Goal: Information Seeking & Learning: Learn about a topic

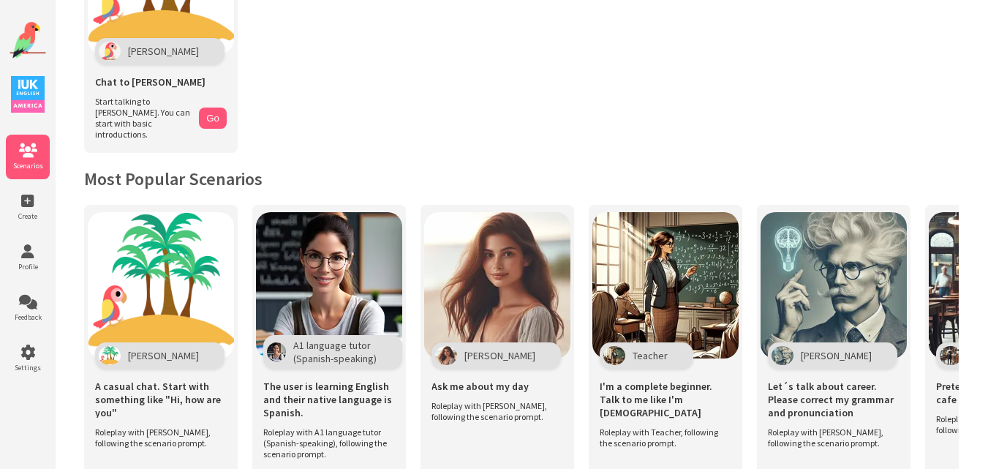
scroll to position [121, 0]
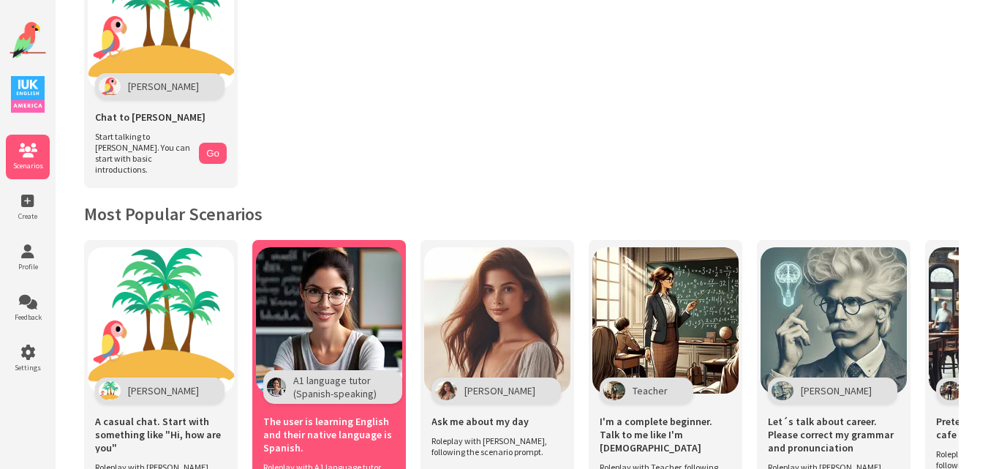
click at [351, 305] on img at bounding box center [329, 320] width 146 height 146
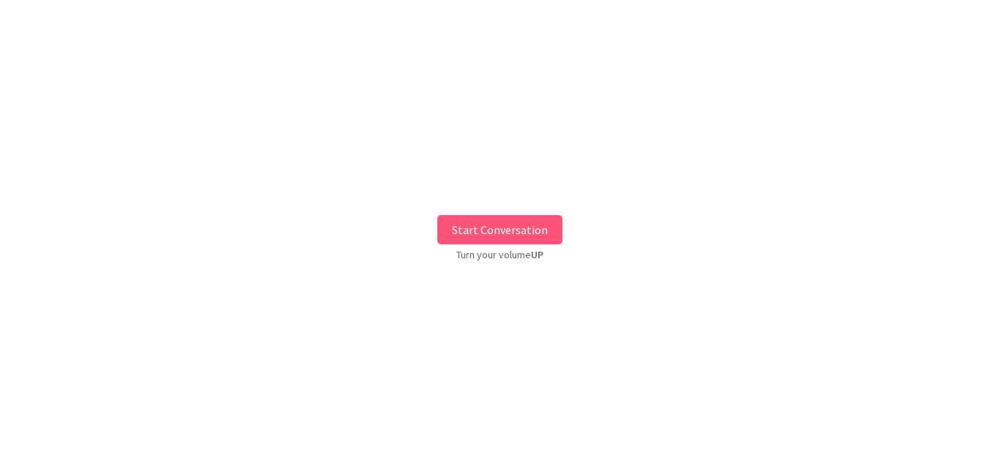
click at [528, 224] on button "Start Conversation" at bounding box center [500, 229] width 125 height 29
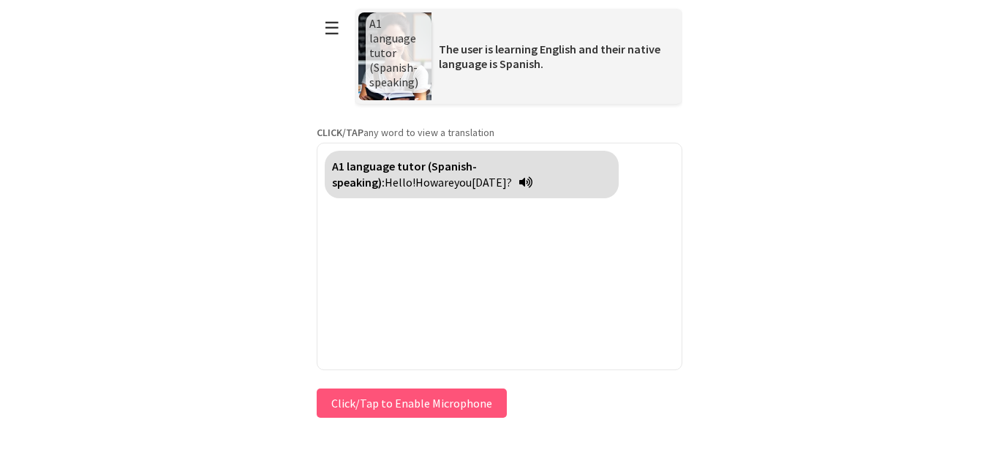
click at [356, 394] on div "**********" at bounding box center [500, 210] width 366 height 421
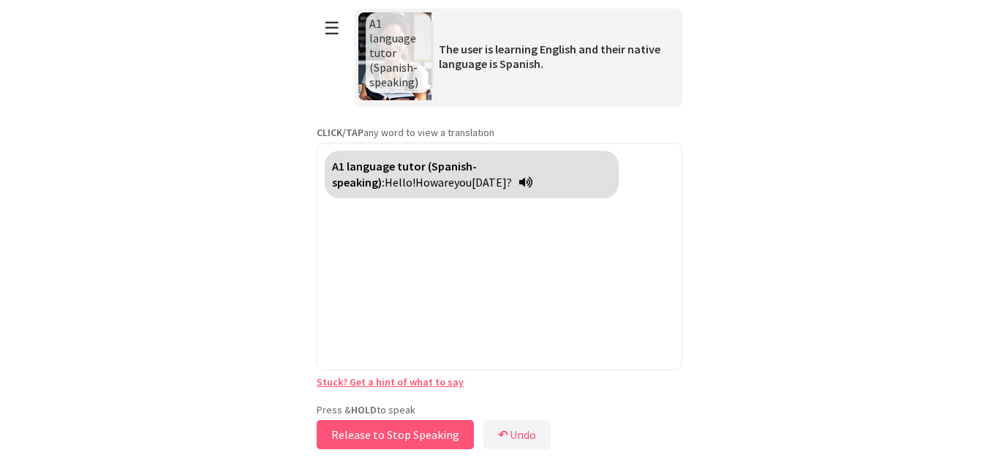
click at [406, 422] on button "Release to Stop Speaking" at bounding box center [395, 434] width 157 height 29
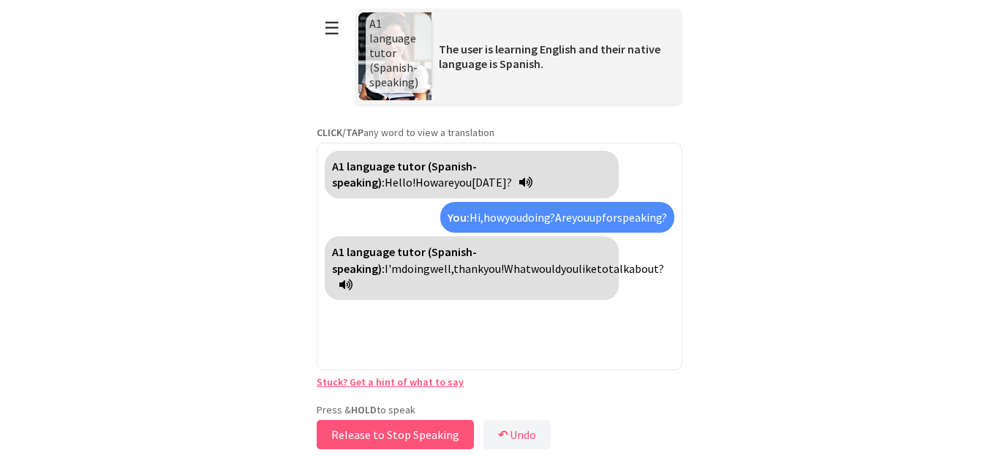
click at [413, 428] on button "Release to Stop Speaking" at bounding box center [395, 434] width 157 height 29
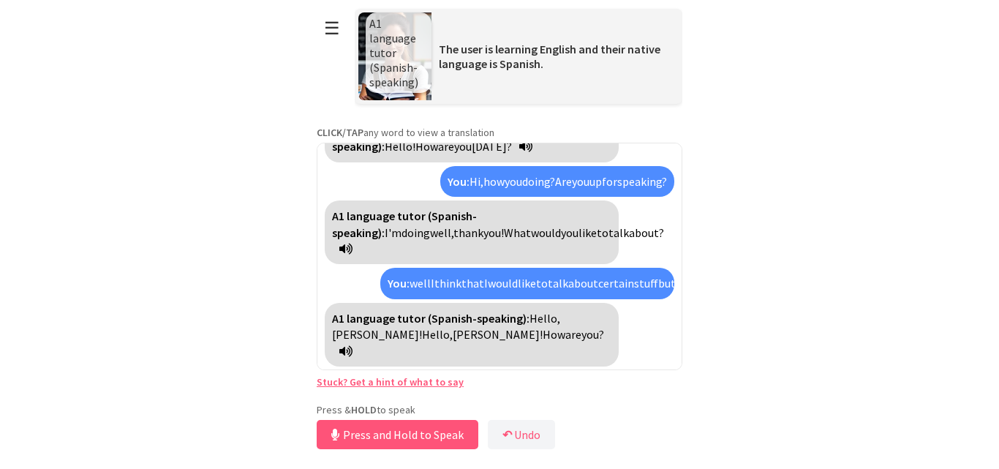
scroll to position [70, 0]
click at [415, 424] on button "Release to Stop Speaking" at bounding box center [395, 434] width 157 height 29
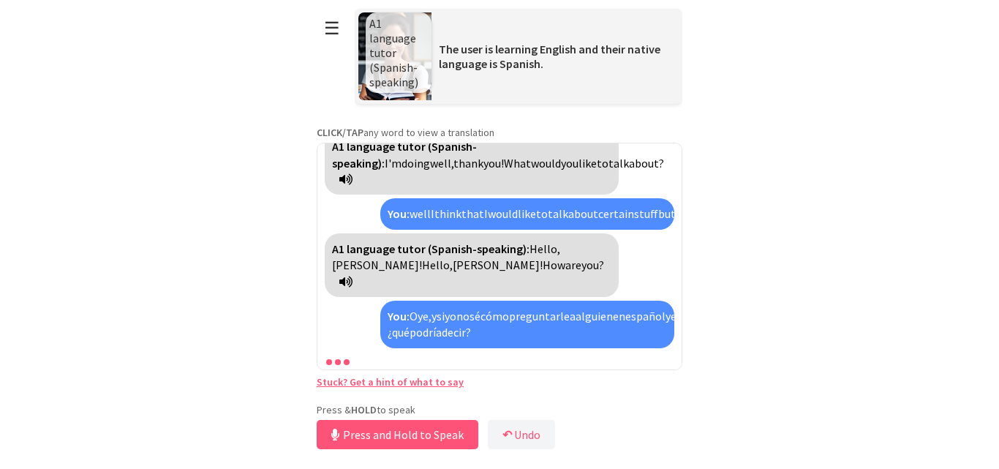
scroll to position [204, 0]
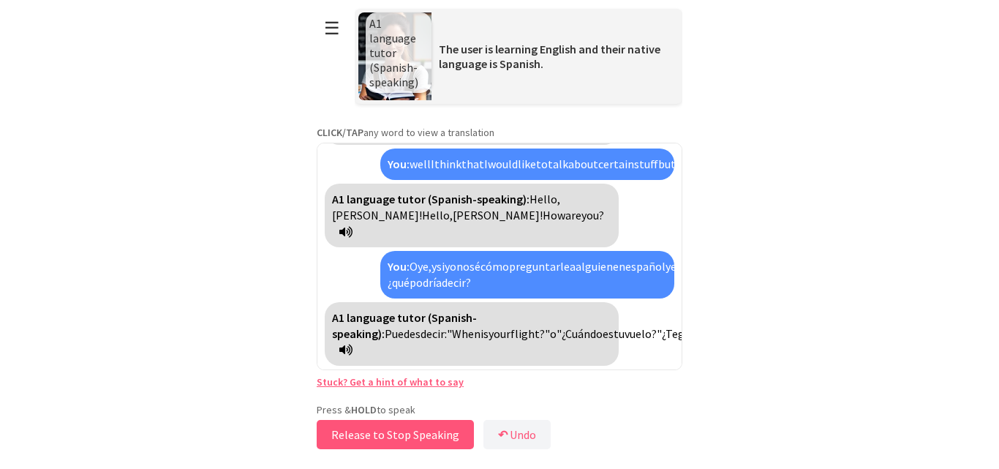
click at [414, 432] on button "Release to Stop Speaking" at bounding box center [395, 434] width 157 height 29
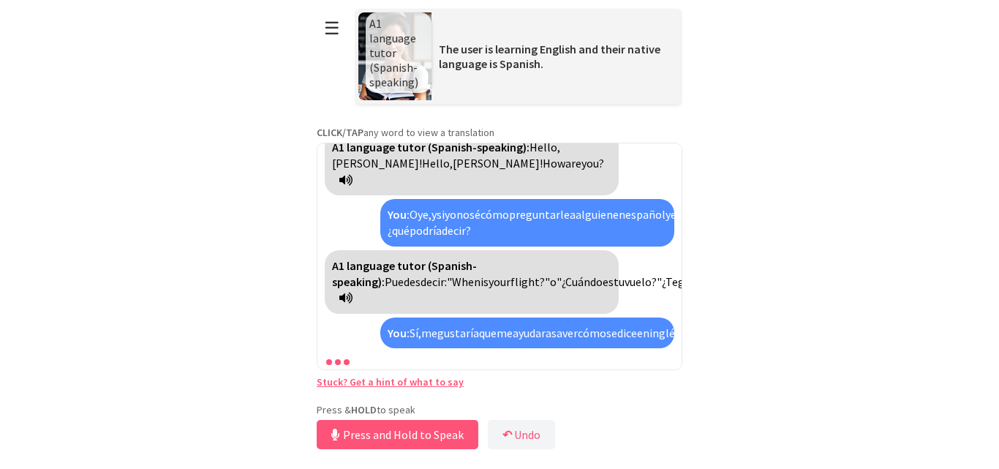
scroll to position [323, 0]
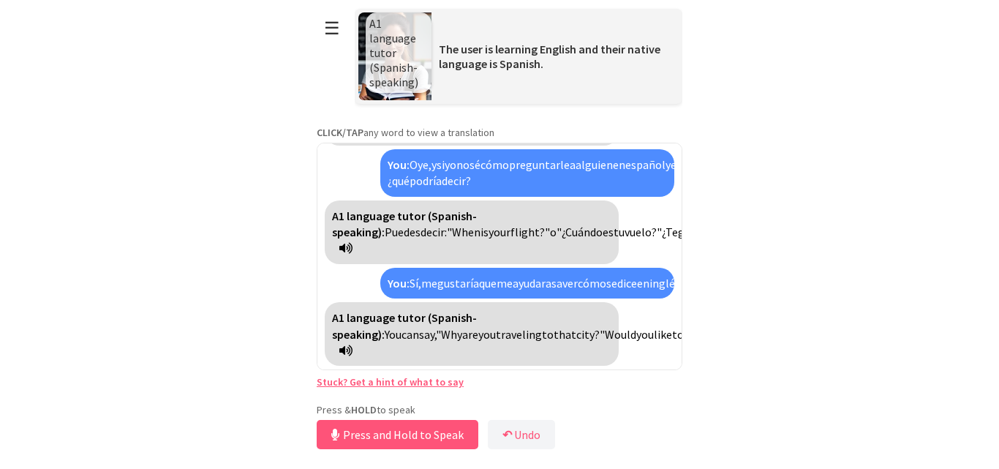
click at [440, 380] on link "Stuck? Get a hint of what to say" at bounding box center [390, 381] width 147 height 13
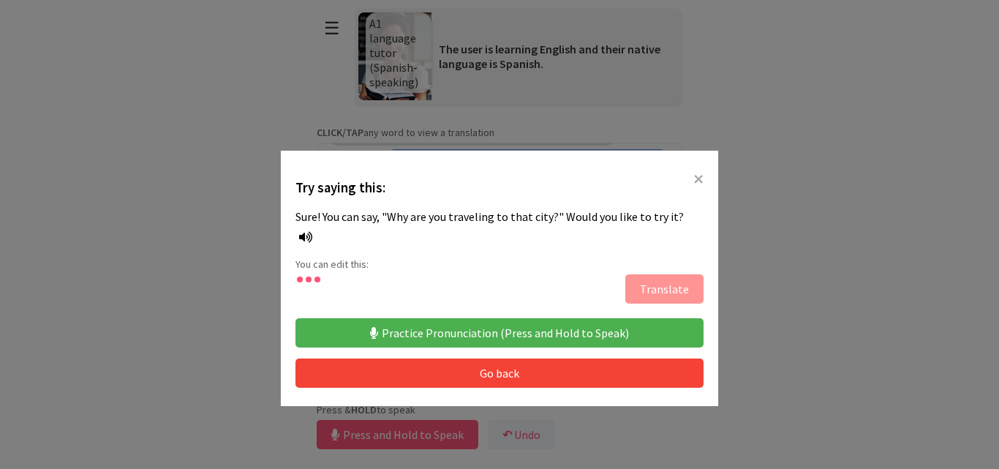
click at [515, 320] on button "Practice Pronunciation (Press and Hold to Speak)" at bounding box center [500, 332] width 408 height 29
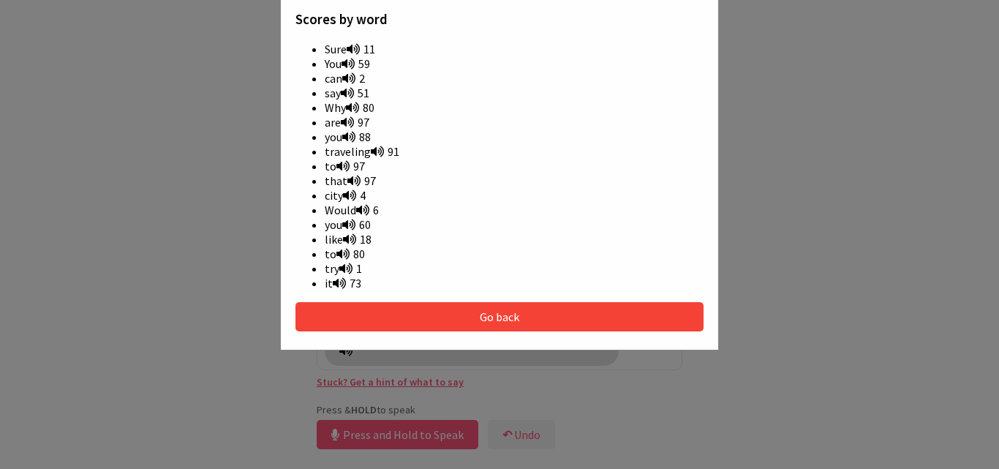
scroll to position [430, 0]
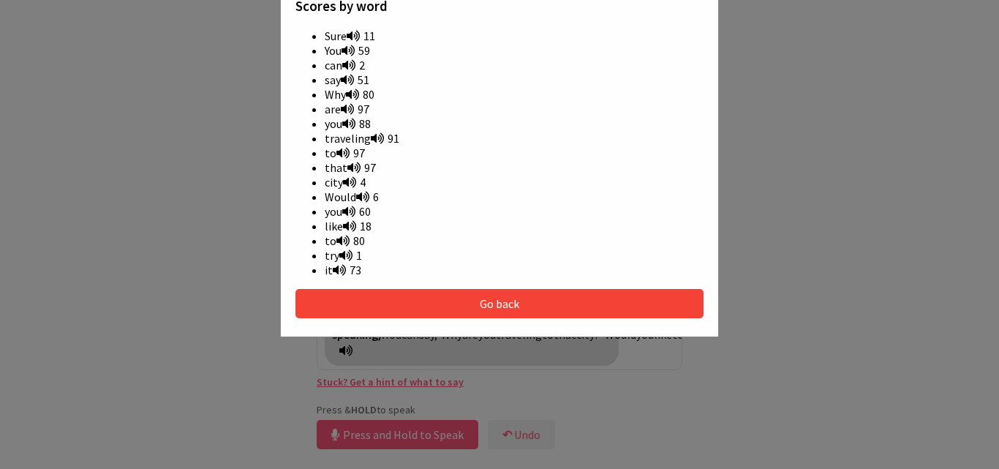
click at [373, 132] on icon at bounding box center [377, 138] width 13 height 12
click at [337, 147] on icon at bounding box center [343, 153] width 13 height 12
click at [352, 162] on icon at bounding box center [354, 168] width 13 height 12
click at [574, 289] on button "Go back" at bounding box center [500, 303] width 408 height 29
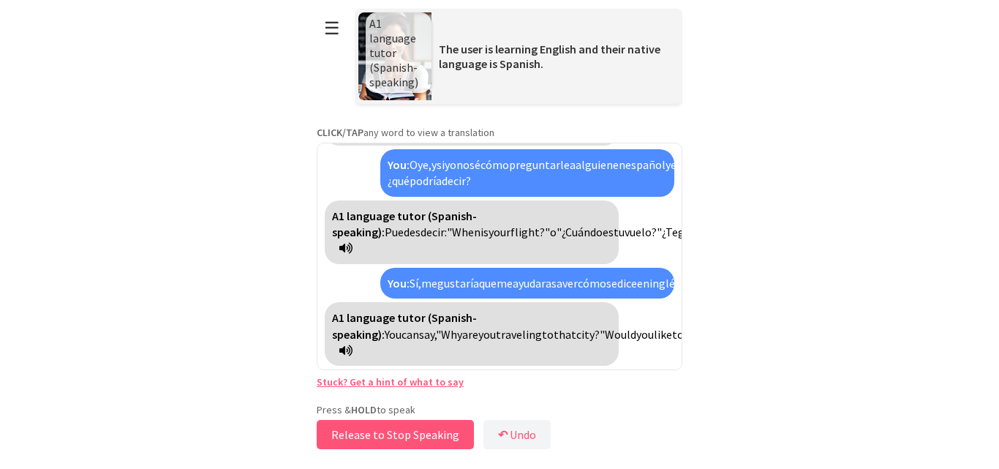
click at [400, 432] on button "Release to Stop Speaking" at bounding box center [395, 434] width 157 height 29
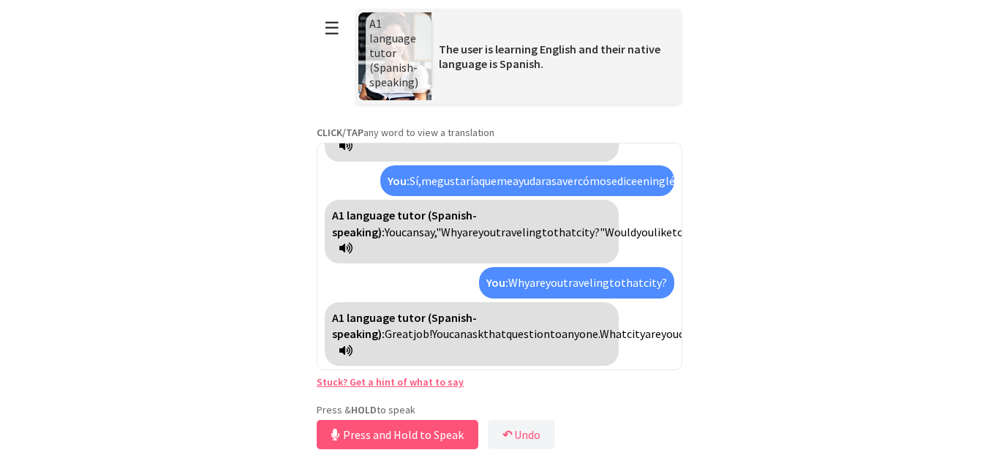
scroll to position [425, 0]
click at [412, 433] on button "Release to Stop Speaking" at bounding box center [395, 434] width 157 height 29
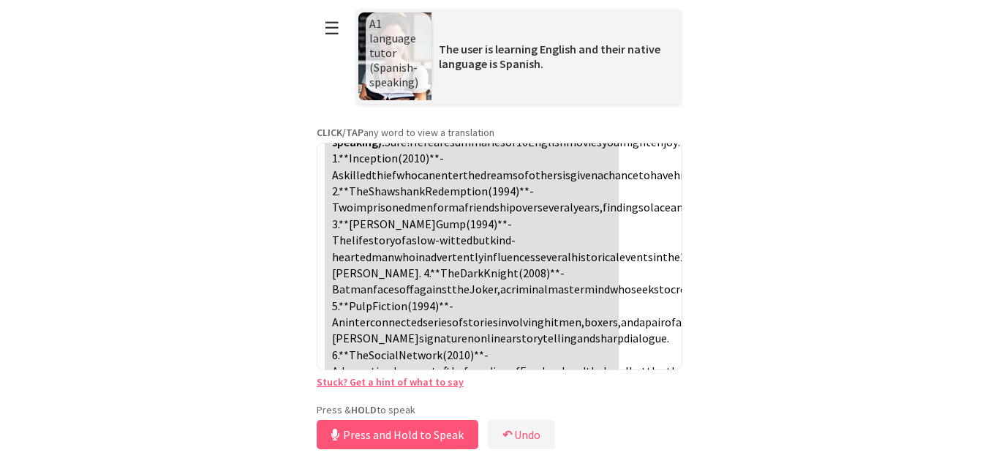
scroll to position [726, 0]
